Goal: Task Accomplishment & Management: Use online tool/utility

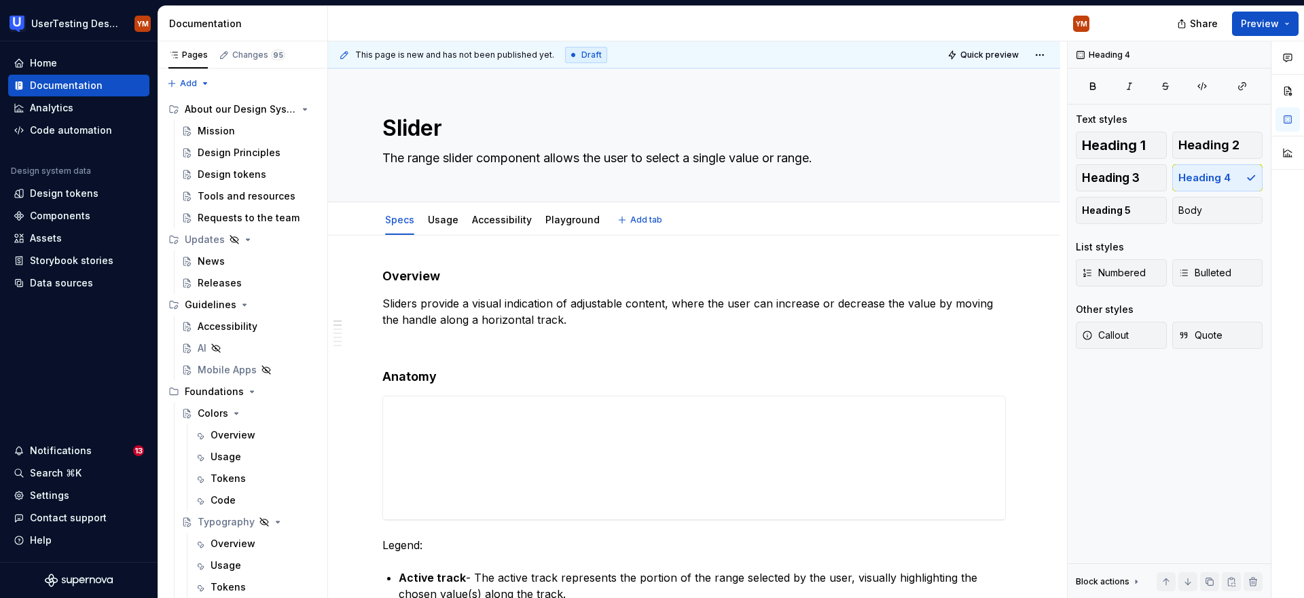
type textarea "*"
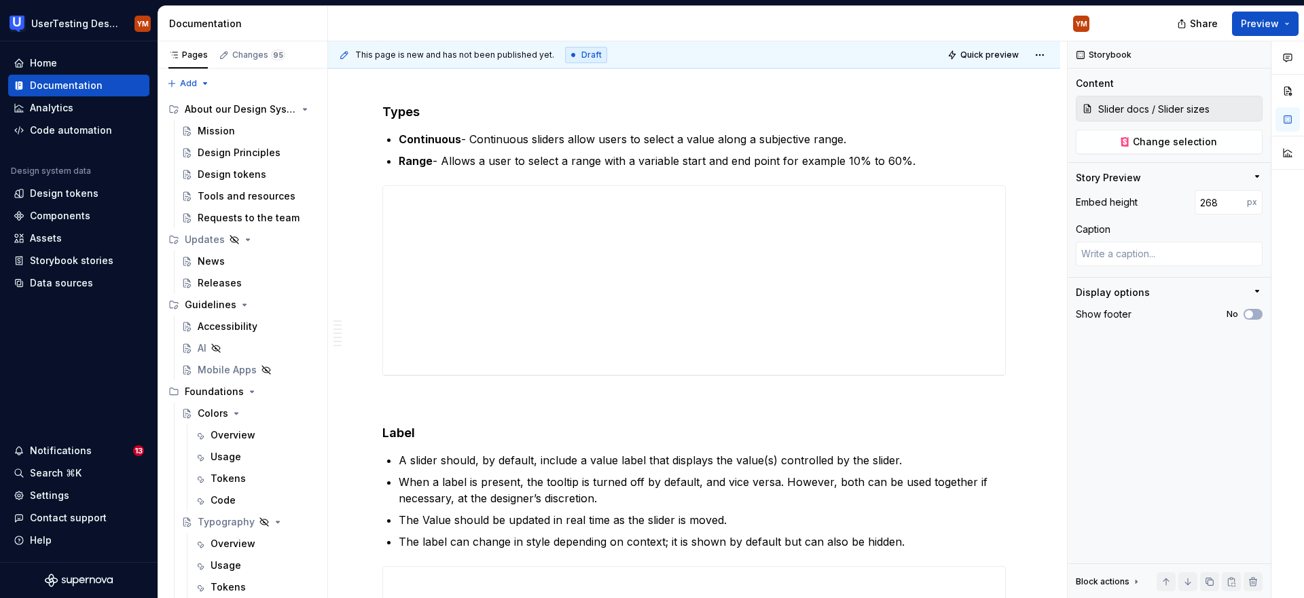
scroll to position [1025, 0]
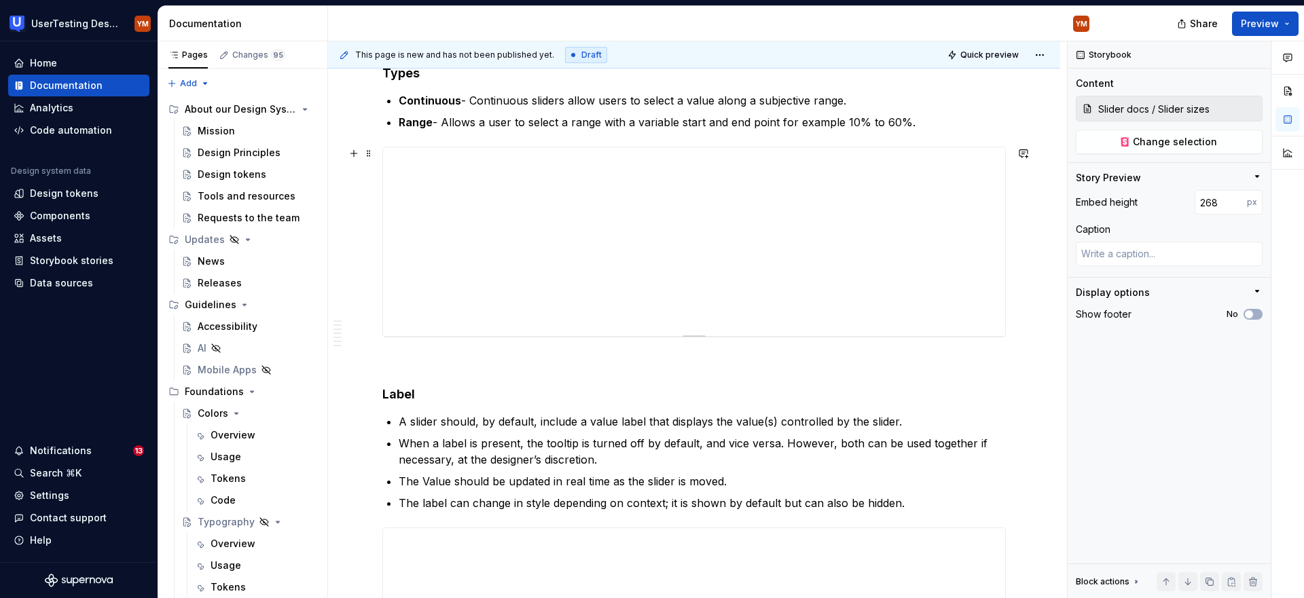
type textarea "*"
type input "Slider docs / Slider types"
type input "278"
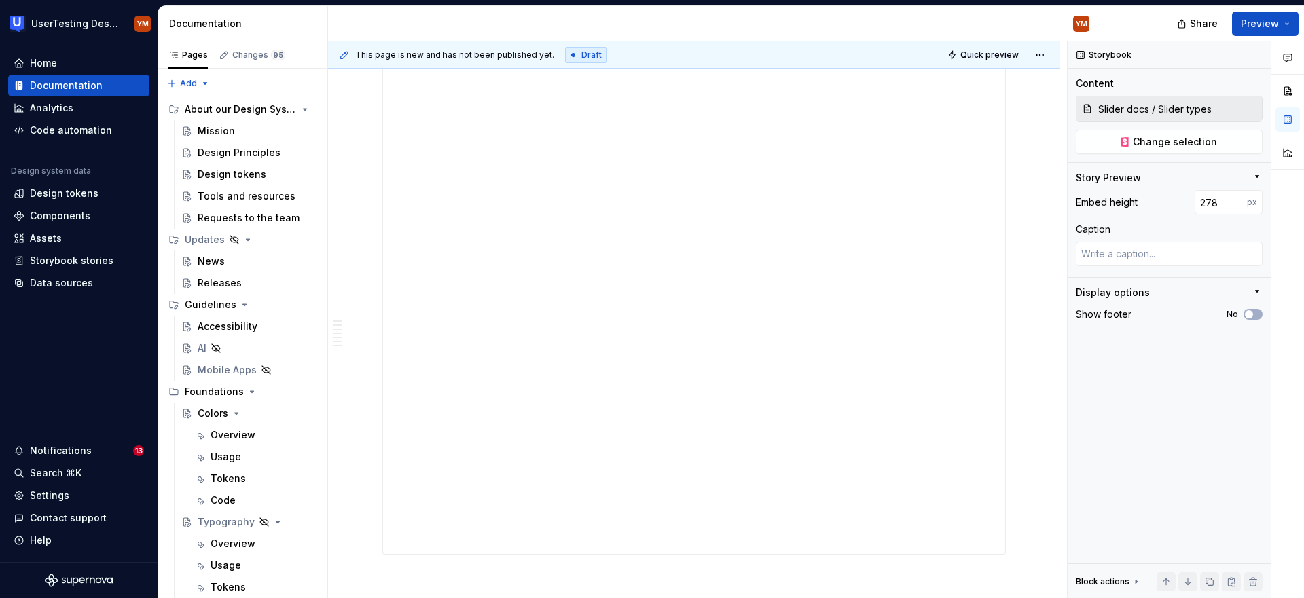
scroll to position [1441, 0]
type textarea "*"
type input "Slider docs / Slider label"
type input "908"
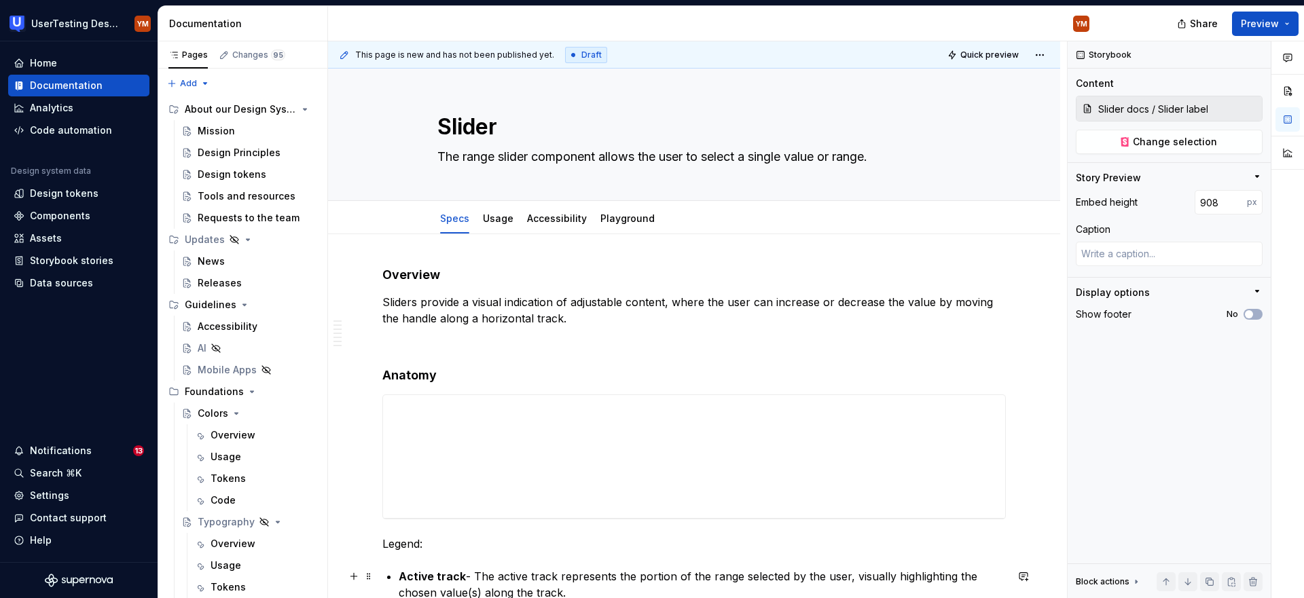
scroll to position [0, 0]
click at [608, 224] on link "Playground" at bounding box center [627, 220] width 54 height 12
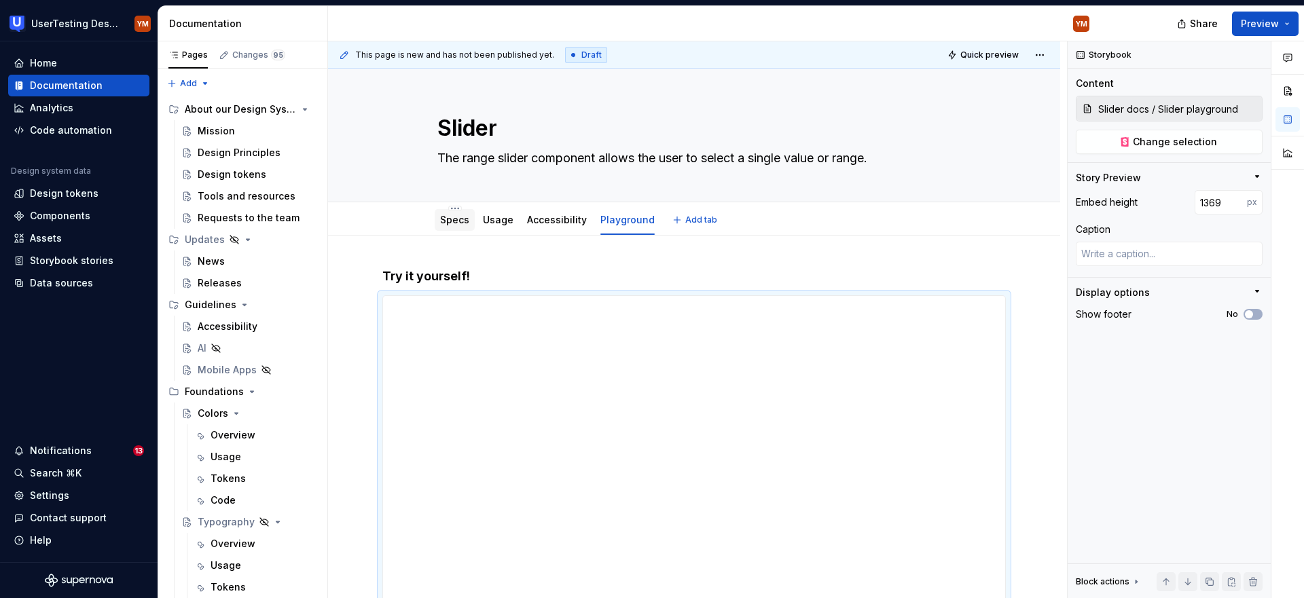
click at [462, 215] on link "Specs" at bounding box center [454, 220] width 29 height 12
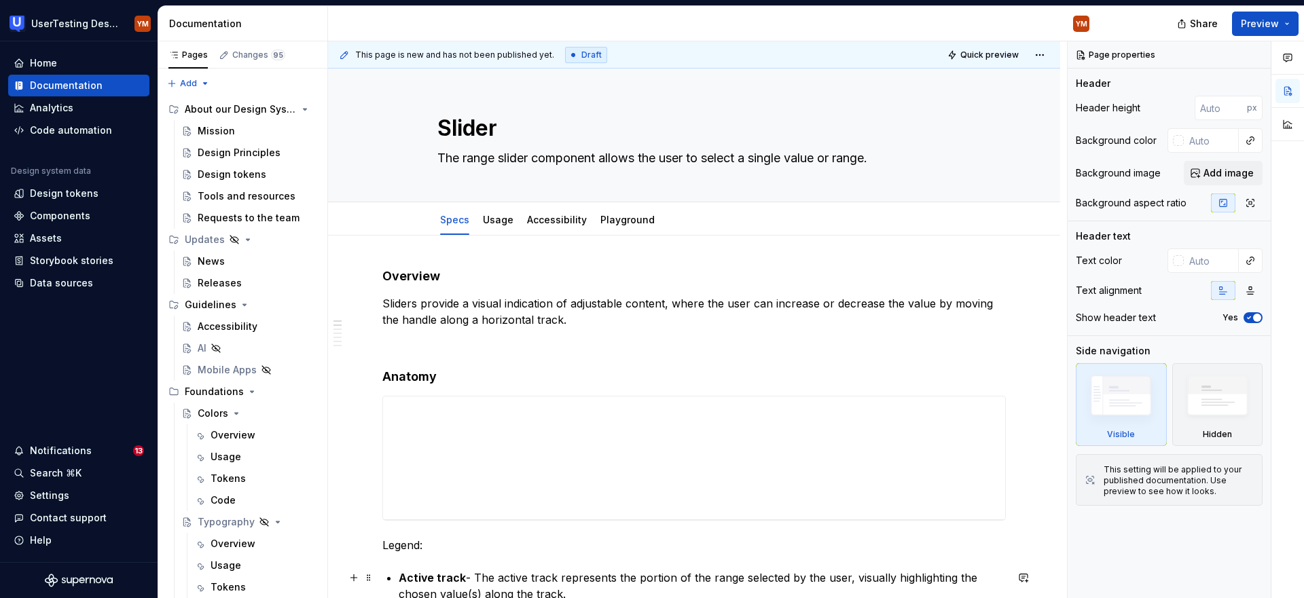
type textarea "*"
